Goal: Check status: Check status

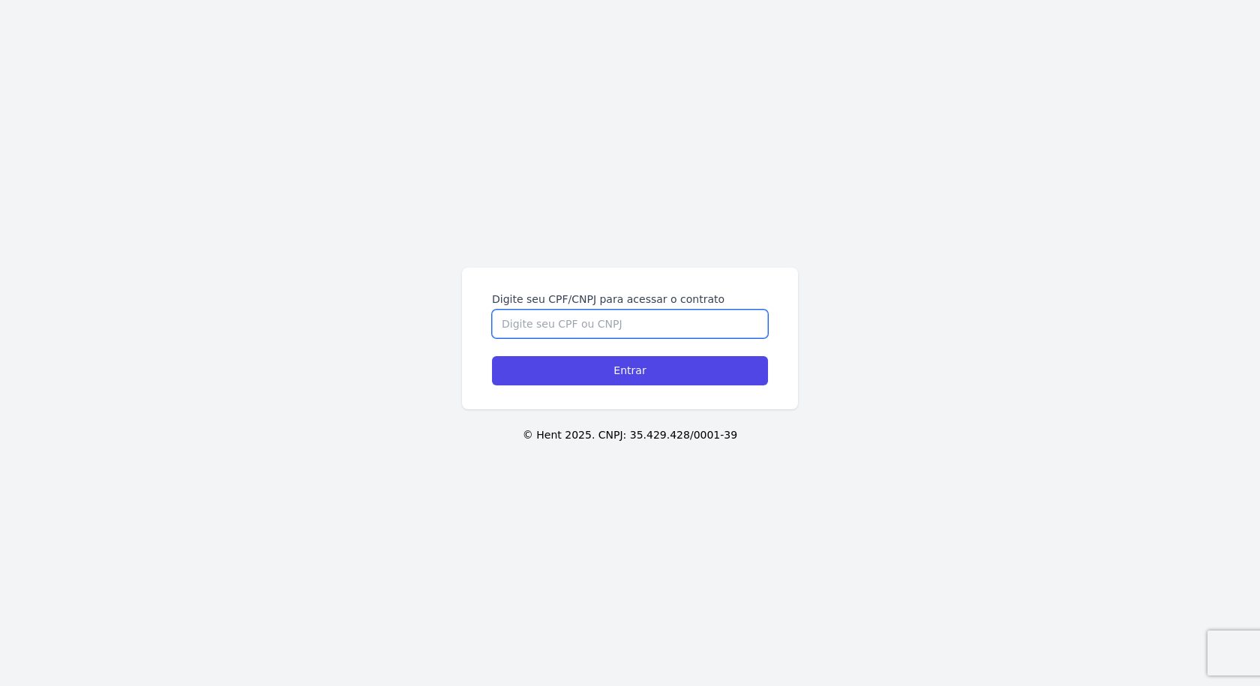
click at [679, 326] on input "Digite seu CPF/CNPJ para acessar o contrato" at bounding box center [630, 324] width 276 height 28
type input "08816598433"
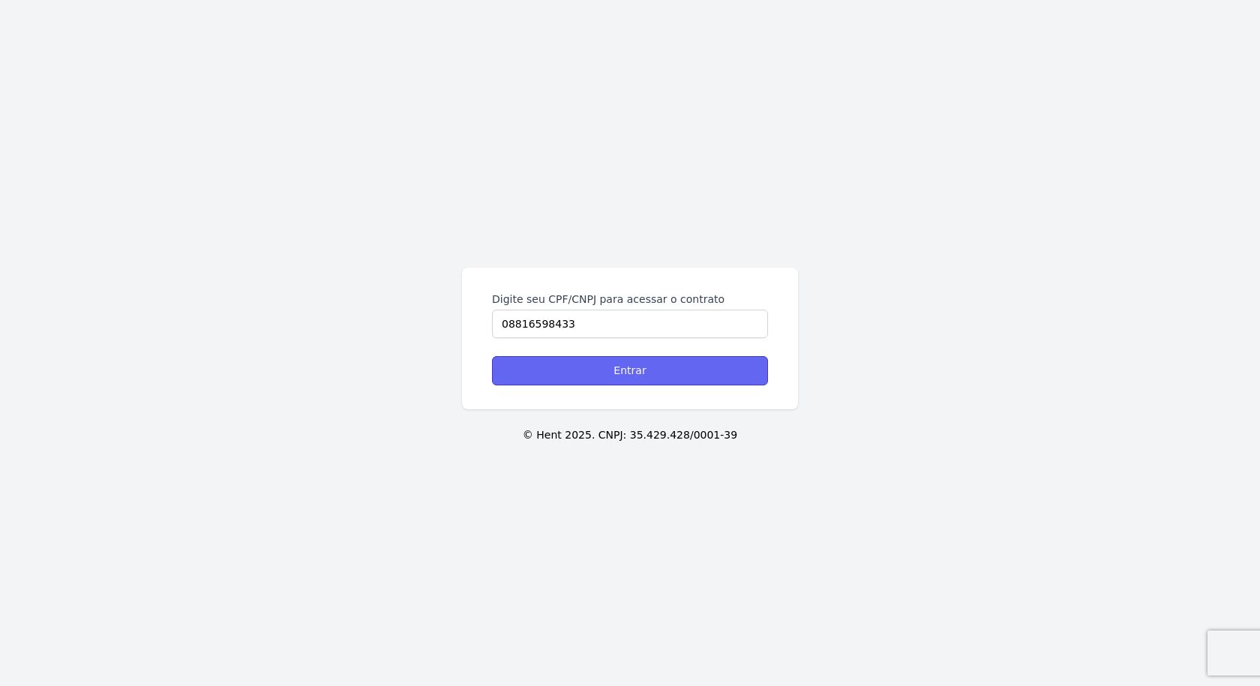
click at [673, 369] on input "Entrar" at bounding box center [630, 370] width 276 height 29
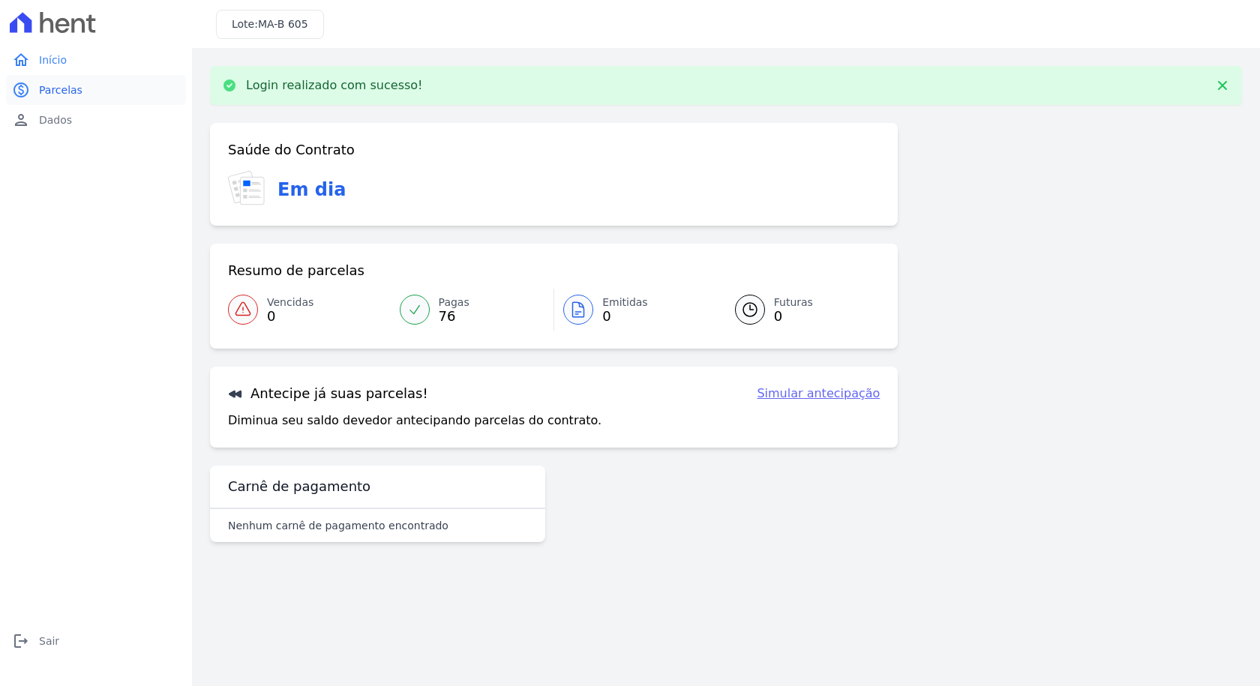
click at [51, 76] on link "paid Parcelas" at bounding box center [96, 90] width 180 height 30
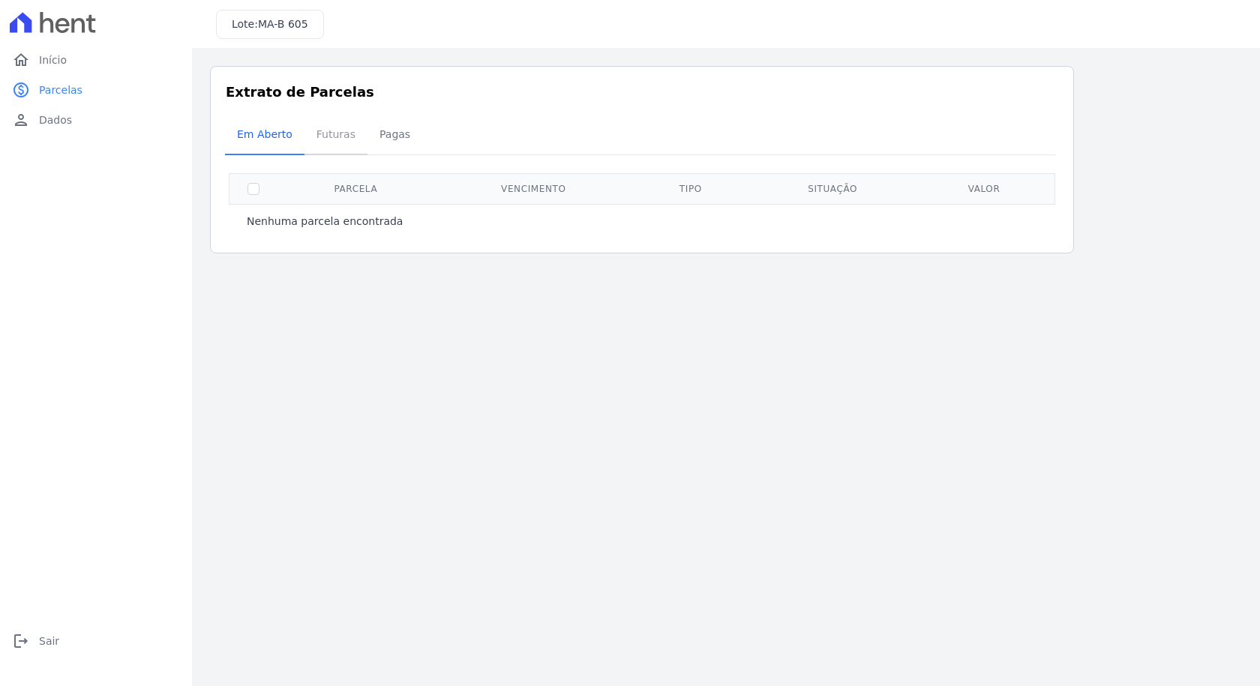
click at [339, 143] on span "Futuras" at bounding box center [335, 134] width 57 height 30
click at [386, 138] on span "Pagas" at bounding box center [394, 134] width 49 height 30
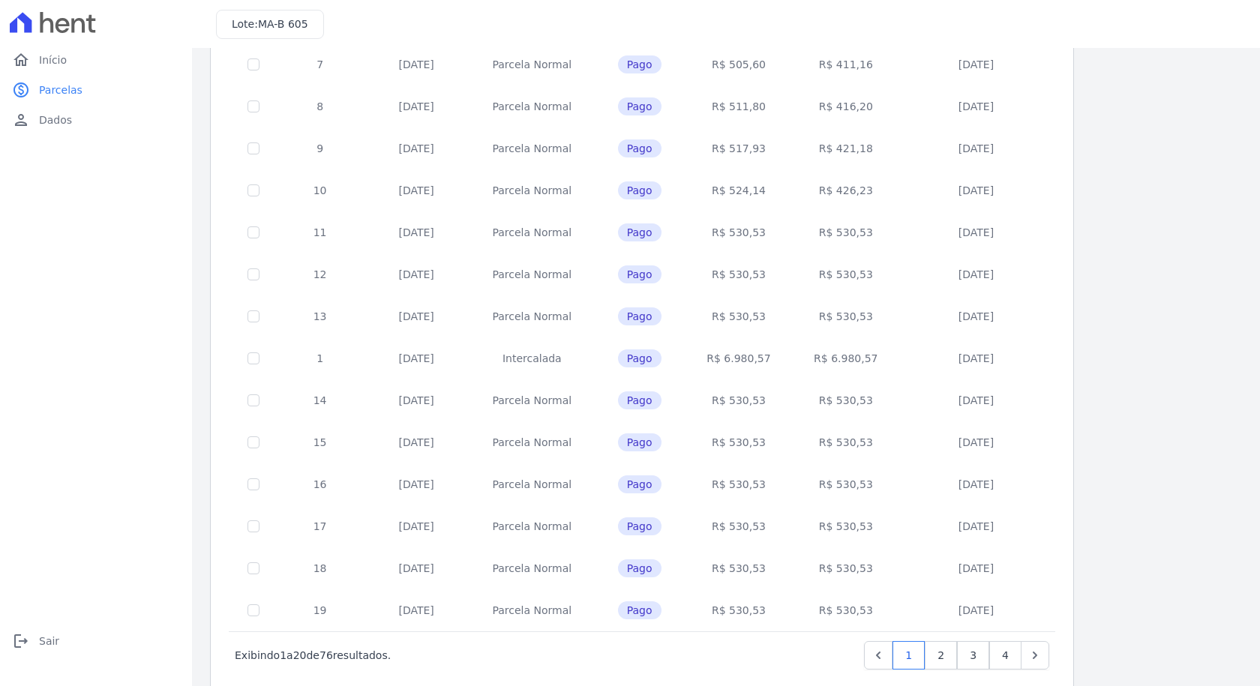
scroll to position [445, 0]
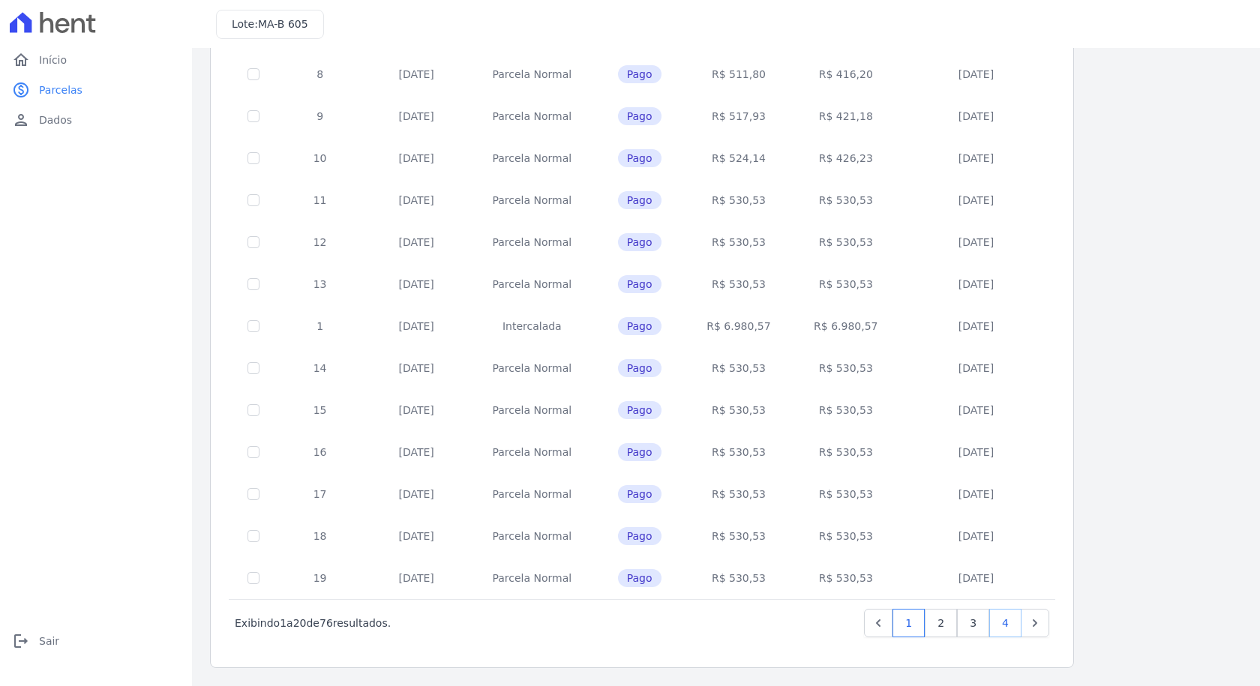
click at [994, 623] on link "4" at bounding box center [1005, 623] width 32 height 28
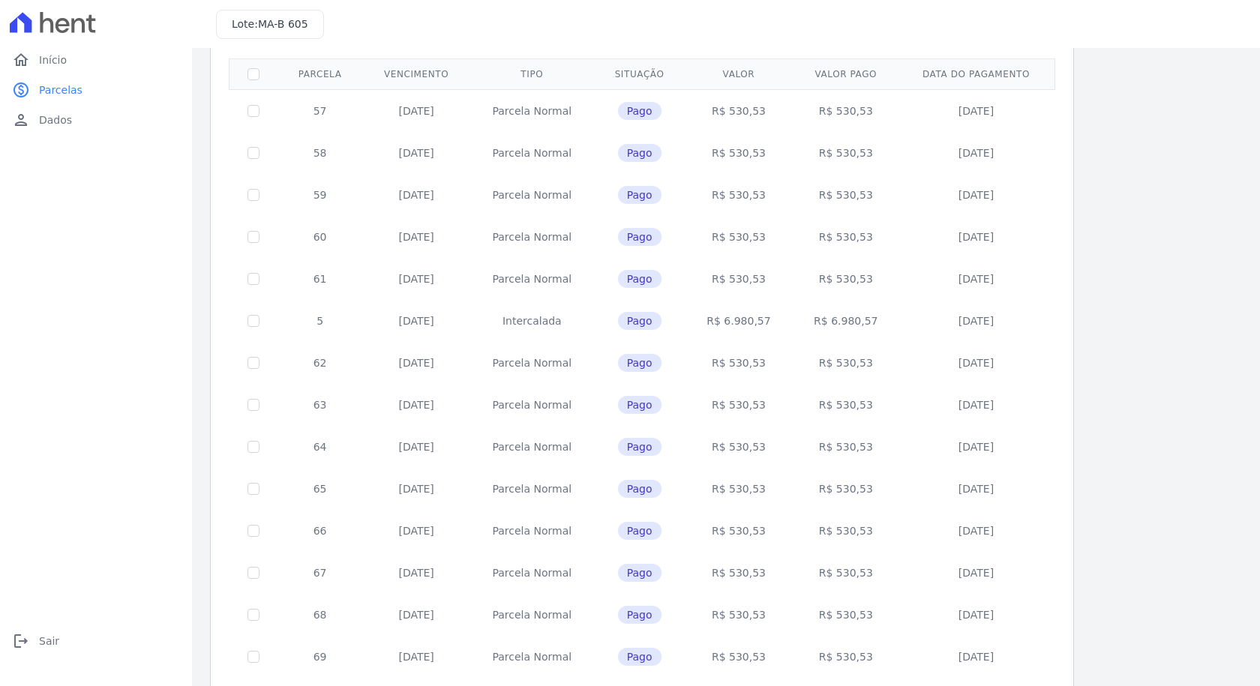
scroll to position [52, 0]
